Goal: Task Accomplishment & Management: Complete application form

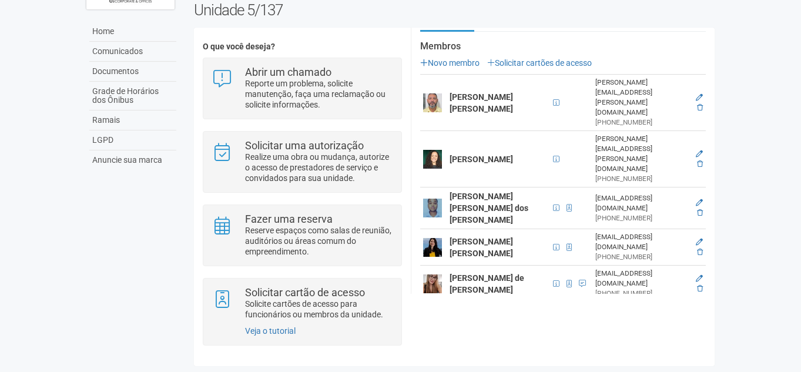
scroll to position [113, 0]
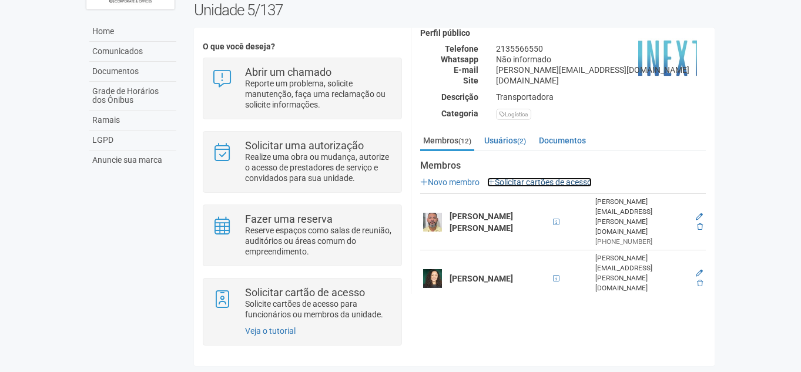
click at [526, 178] on link "Solicitar cartões de acesso" at bounding box center [539, 182] width 105 height 9
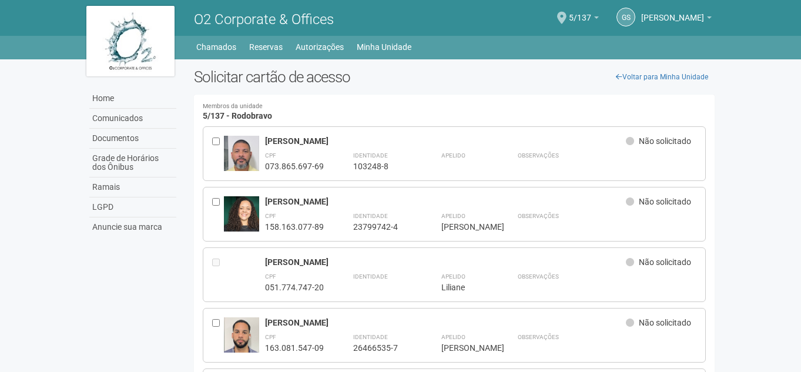
click at [217, 146] on div at bounding box center [218, 154] width 12 height 36
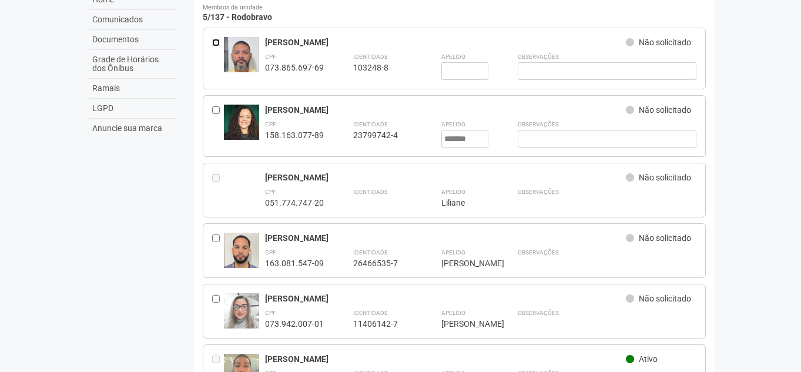
scroll to position [99, 0]
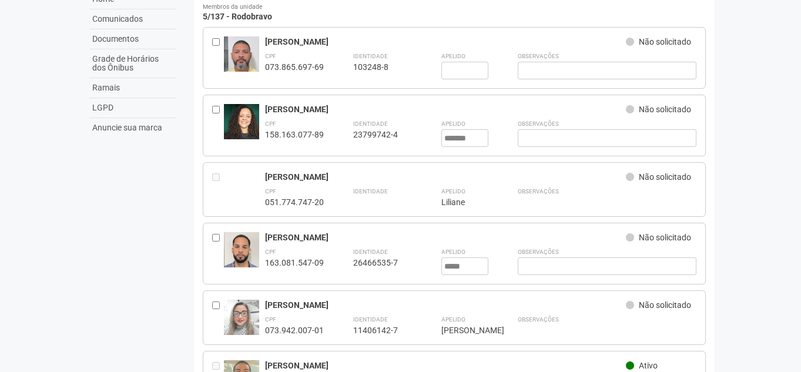
click at [220, 300] on div at bounding box center [218, 318] width 12 height 36
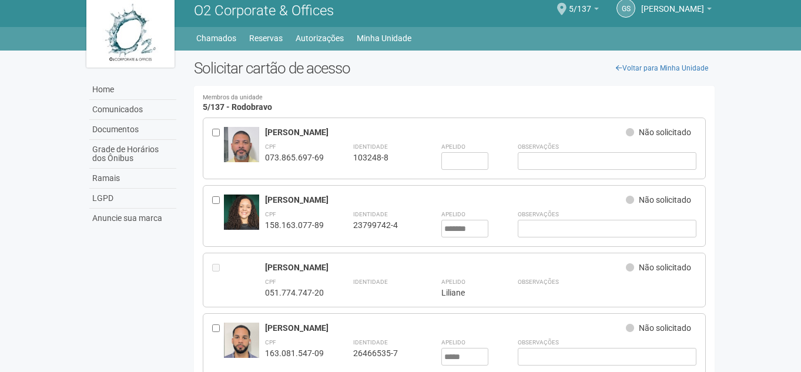
scroll to position [8, 0]
click at [455, 158] on input "text" at bounding box center [464, 162] width 47 height 18
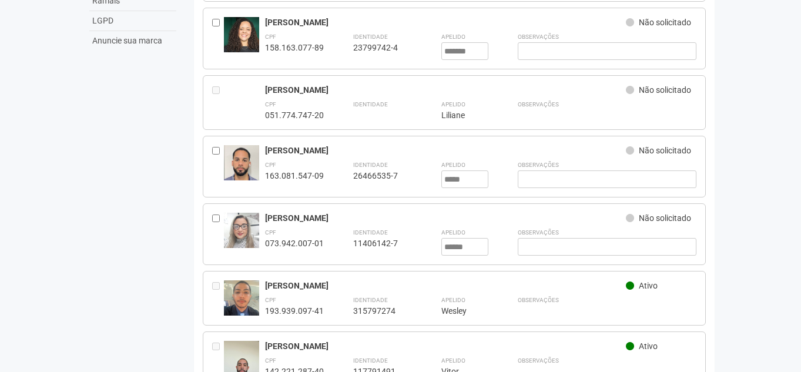
type input "*****"
drag, startPoint x: 445, startPoint y: 180, endPoint x: 387, endPoint y: 35, distance: 156.4
click at [387, 35] on div "Ramon da Silva Brito Não solicitado CPF 073.865.697-69 Identidade 103248-8 Apel…" at bounding box center [455, 319] width 504 height 759
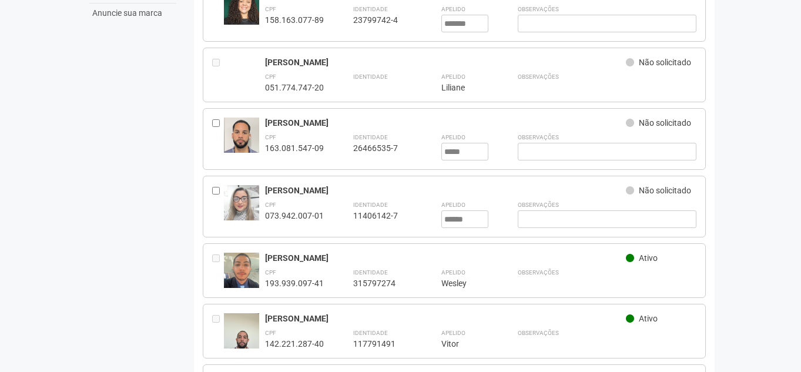
click at [350, 159] on div "Roger do Quinto Bragança Não solicitado CPF 163.081.547-09 Identidade 26466535-…" at bounding box center [455, 139] width 504 height 62
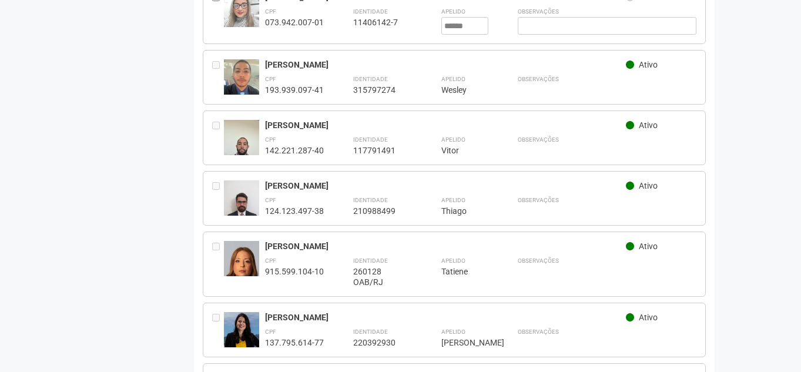
scroll to position [579, 0]
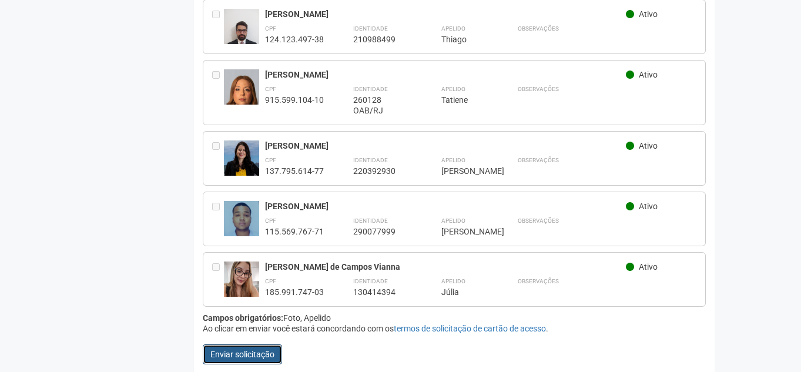
click at [231, 346] on button "Enviar solicitação" at bounding box center [242, 354] width 79 height 20
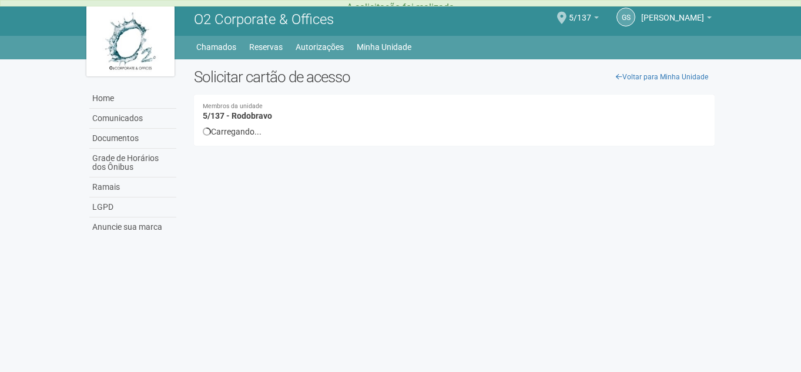
scroll to position [0, 0]
